Goal: Information Seeking & Learning: Learn about a topic

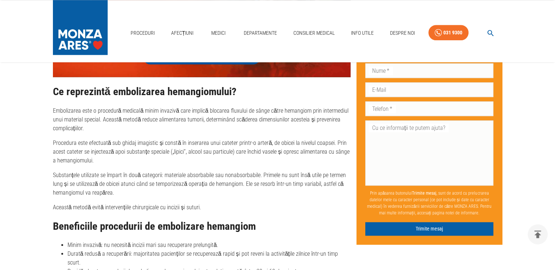
scroll to position [1013, 0]
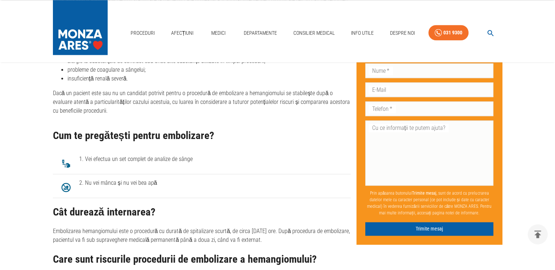
scroll to position [1174, 0]
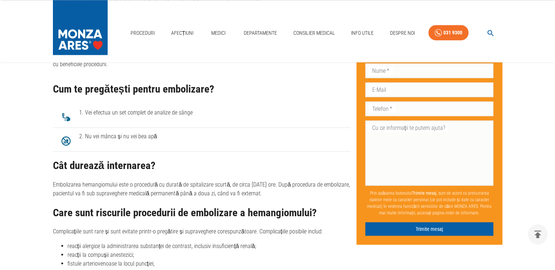
click at [16, 194] on main "Acasă › Proceduri Embolizare hemangiom / Tratament minim invaziv tumori benigne…" at bounding box center [277, 176] width 555 height 2555
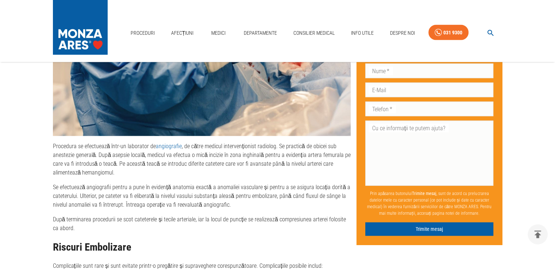
scroll to position [1627, 0]
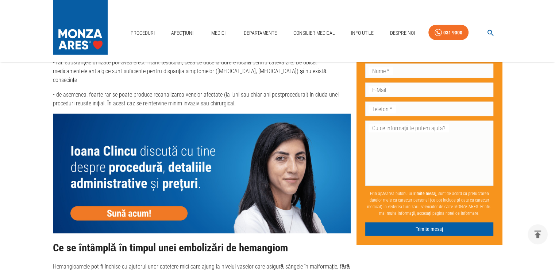
scroll to position [2036, 0]
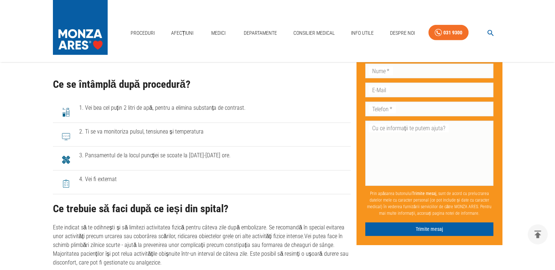
scroll to position [2272, 0]
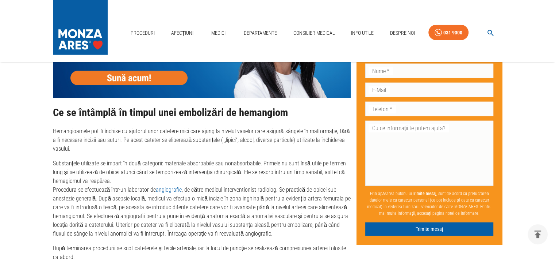
scroll to position [2082, 0]
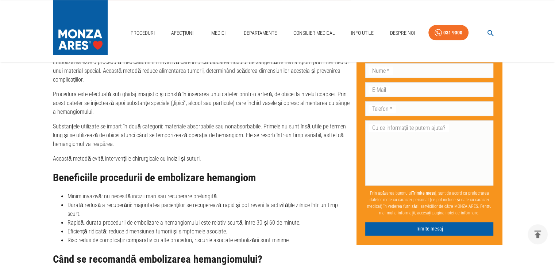
scroll to position [841, 0]
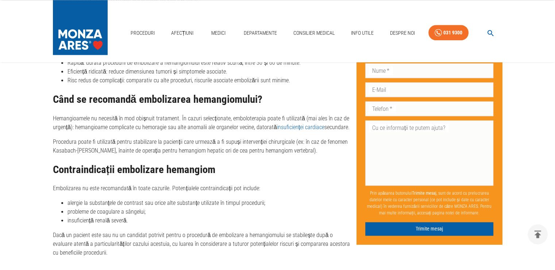
scroll to position [987, 0]
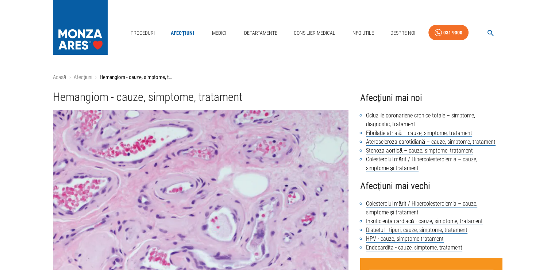
click at [68, 133] on img at bounding box center [201, 219] width 296 height 219
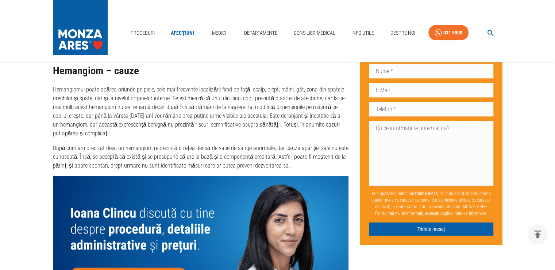
scroll to position [706, 0]
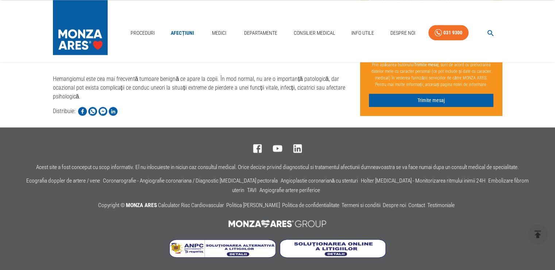
scroll to position [1062, 0]
